Goal: Task Accomplishment & Management: Manage account settings

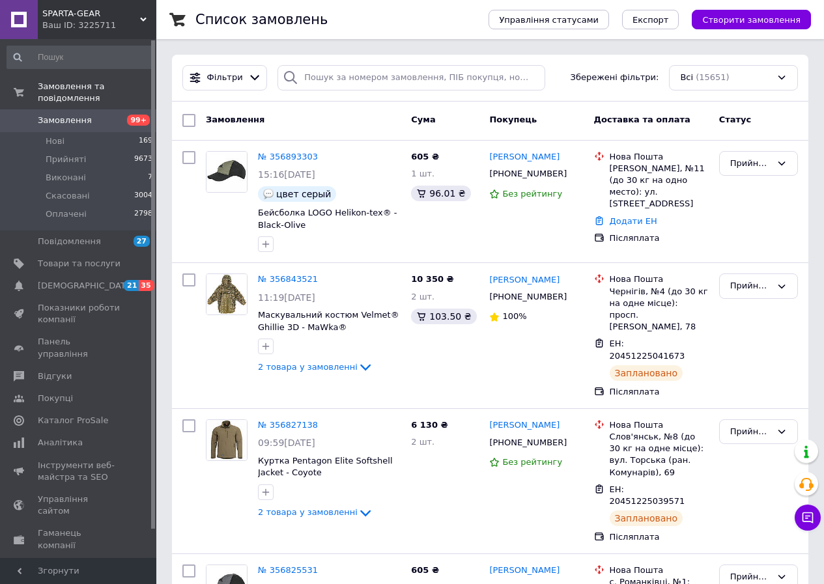
click at [66, 115] on span "Замовлення" at bounding box center [65, 121] width 54 height 12
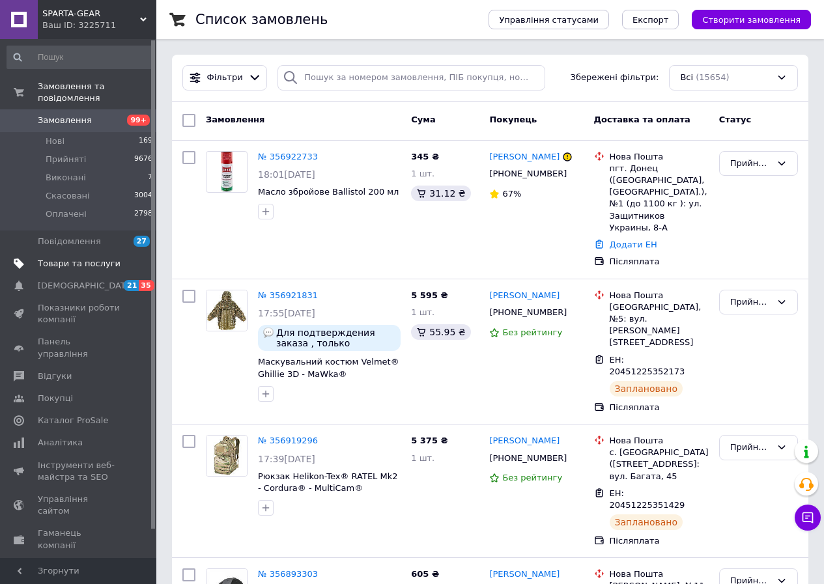
click at [68, 258] on span "Товари та послуги" at bounding box center [79, 264] width 83 height 12
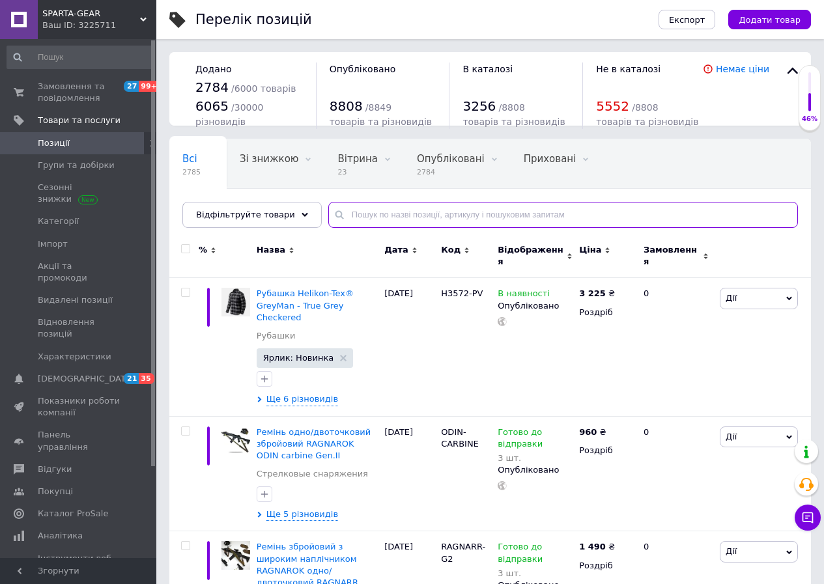
click at [372, 216] on input "text" at bounding box center [563, 215] width 470 height 26
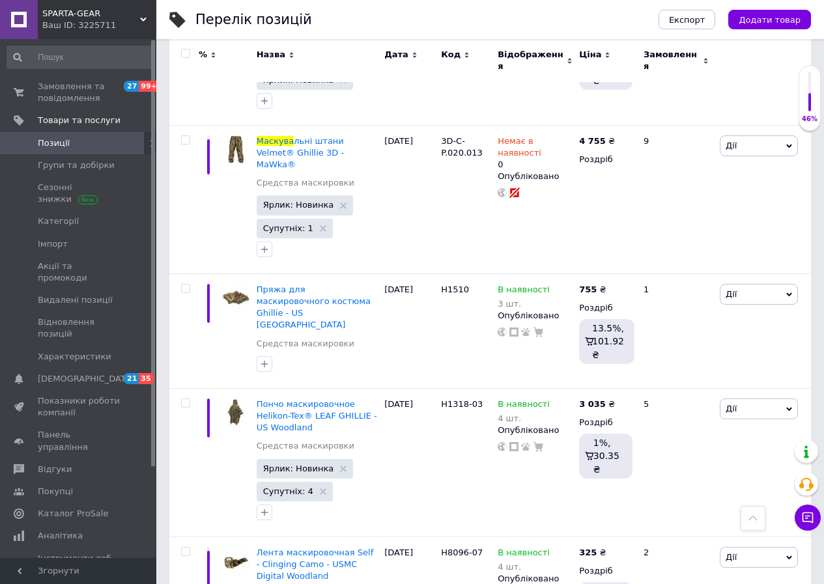
scroll to position [1172, 0]
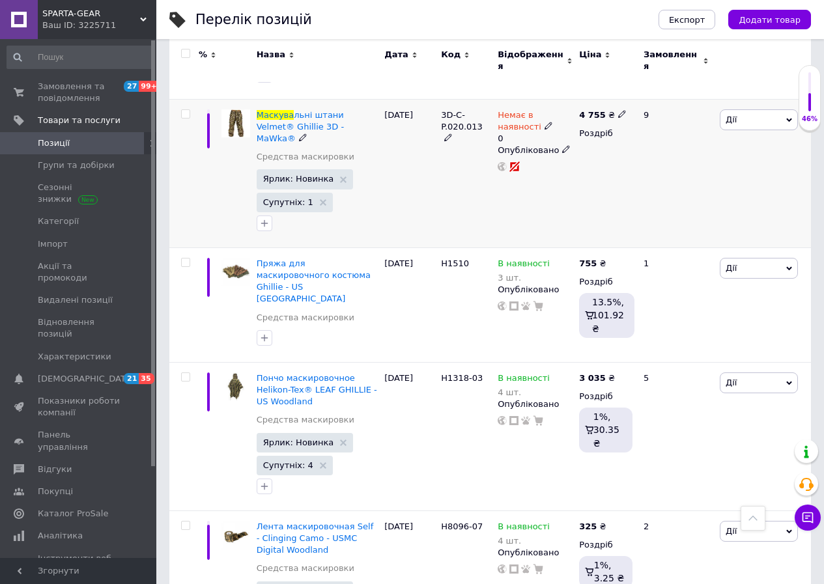
type input "маскува"
click at [544, 122] on icon at bounding box center [548, 126] width 8 height 8
click at [598, 128] on li "В наявності" at bounding box center [647, 137] width 124 height 18
drag, startPoint x: 604, startPoint y: 152, endPoint x: 583, endPoint y: 152, distance: 20.8
click at [583, 152] on div "Наявність В наявності Немає в наявності Під замовлення Готово до відправки Зали…" at bounding box center [665, 127] width 177 height 105
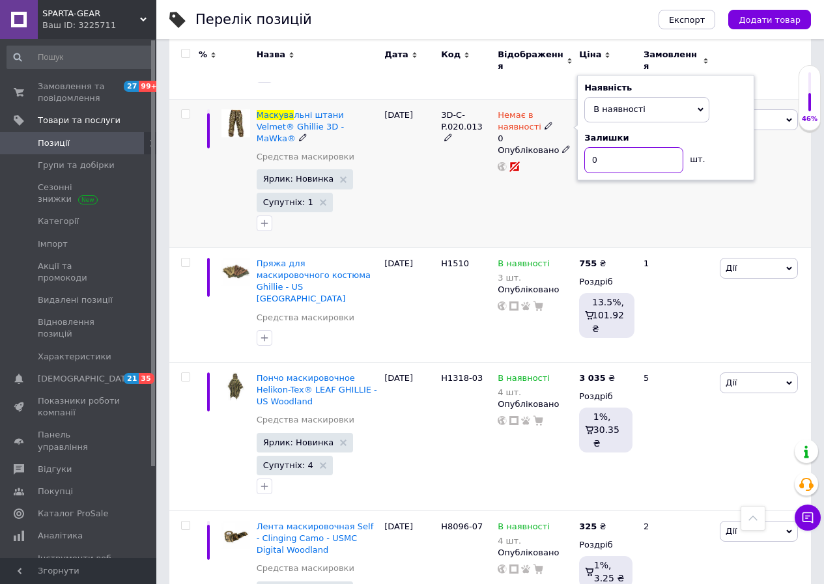
type input "1"
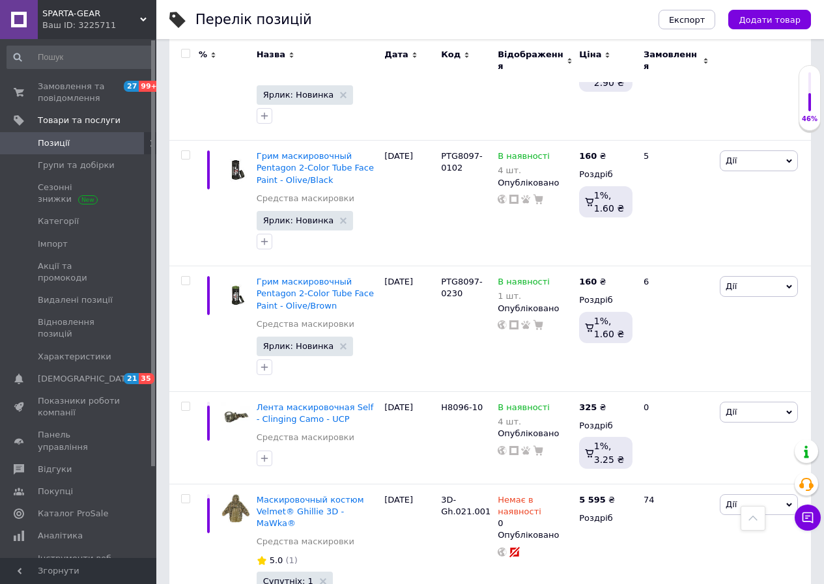
scroll to position [2575, 0]
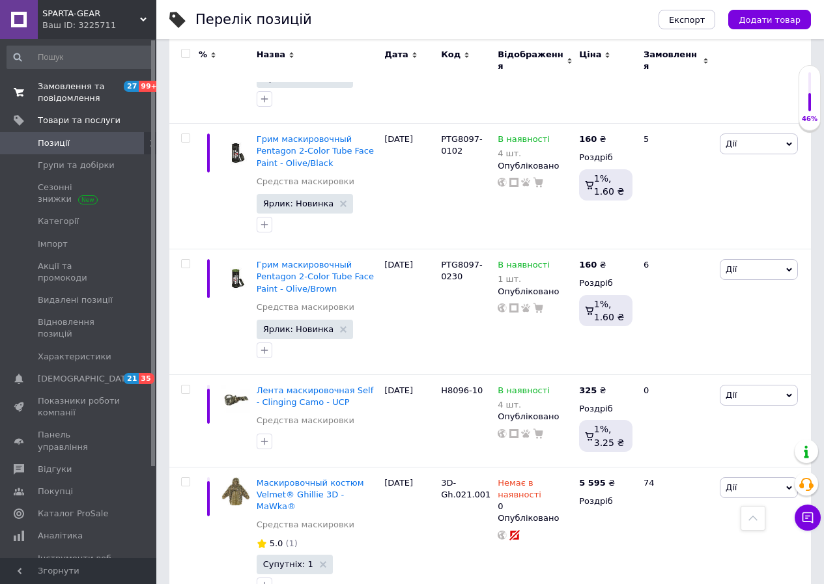
click at [62, 87] on span "Замовлення та повідомлення" at bounding box center [79, 92] width 83 height 23
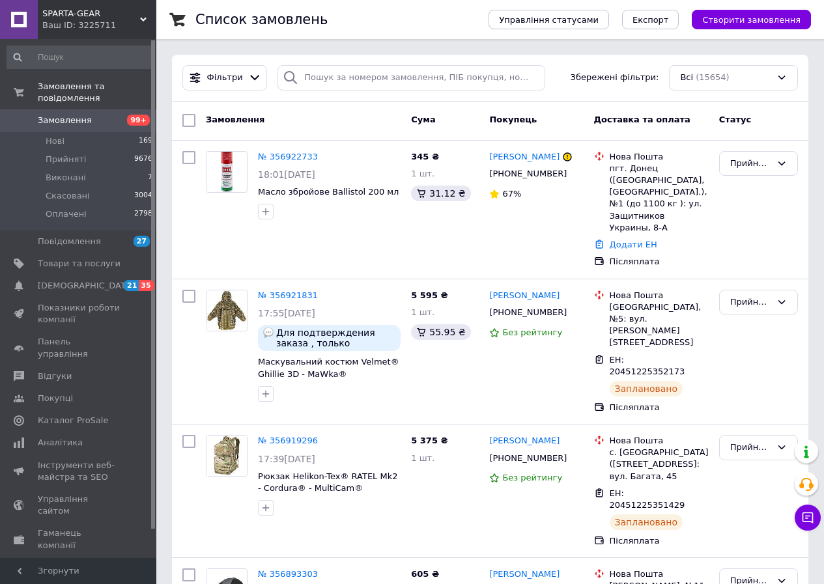
click at [51, 115] on span "Замовлення" at bounding box center [65, 121] width 54 height 12
